Goal: Task Accomplishment & Management: Use online tool/utility

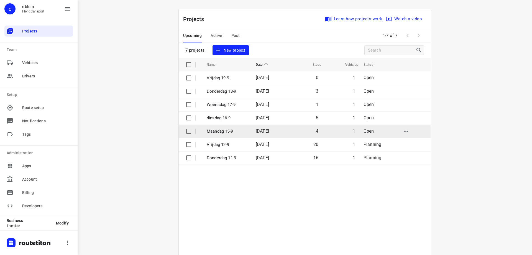
click at [230, 131] on p "Maandag 15-9" at bounding box center [227, 131] width 41 height 6
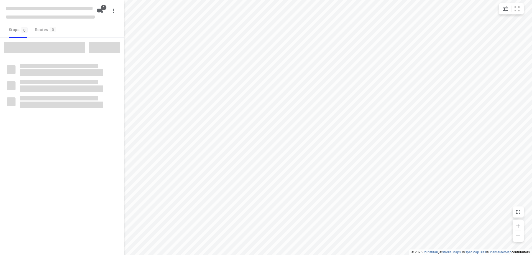
type input "distance"
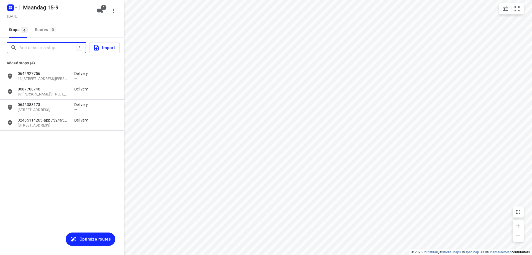
click at [24, 47] on input "Add or search stops" at bounding box center [47, 48] width 57 height 9
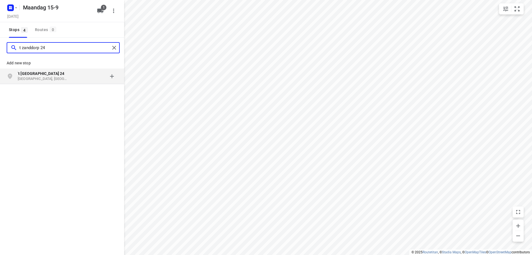
type input "t zanddorp 24"
click at [43, 80] on p "[GEOGRAPHIC_DATA], [GEOGRAPHIC_DATA]" at bounding box center [43, 78] width 51 height 5
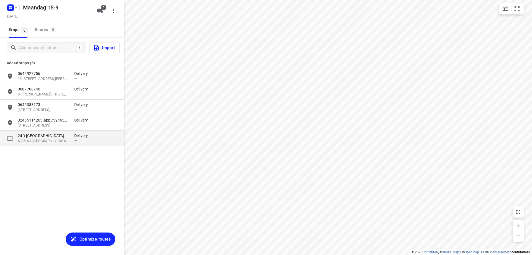
click at [59, 138] on p "24 't [GEOGRAPHIC_DATA]" at bounding box center [43, 136] width 51 height 6
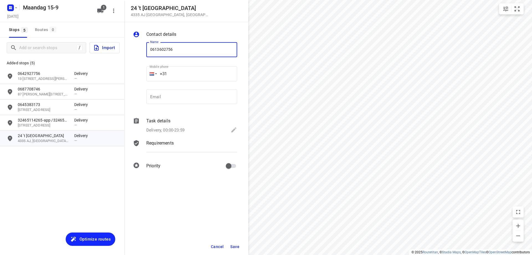
type input "0613602756"
click at [232, 244] on span "Save" at bounding box center [234, 246] width 9 height 4
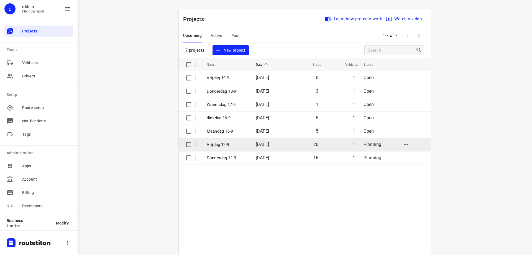
click at [245, 143] on td "Vrijdag 12-9" at bounding box center [226, 144] width 50 height 13
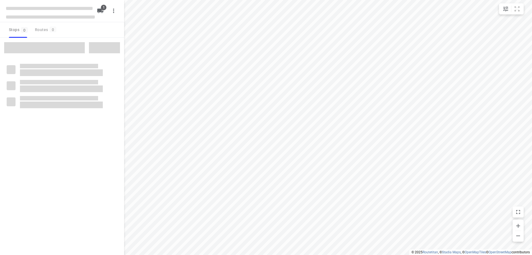
type input "distance"
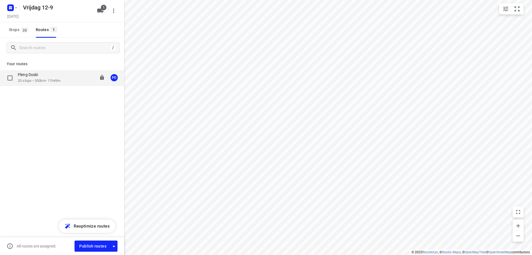
click at [41, 74] on p "Pleng Doski" at bounding box center [30, 74] width 24 height 5
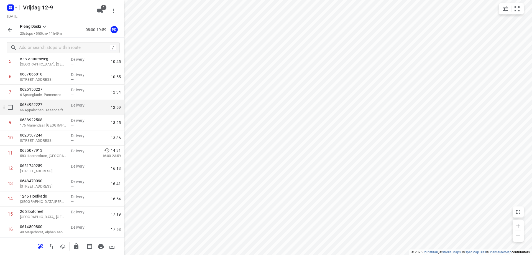
scroll to position [83, 0]
